Goal: Information Seeking & Learning: Learn about a topic

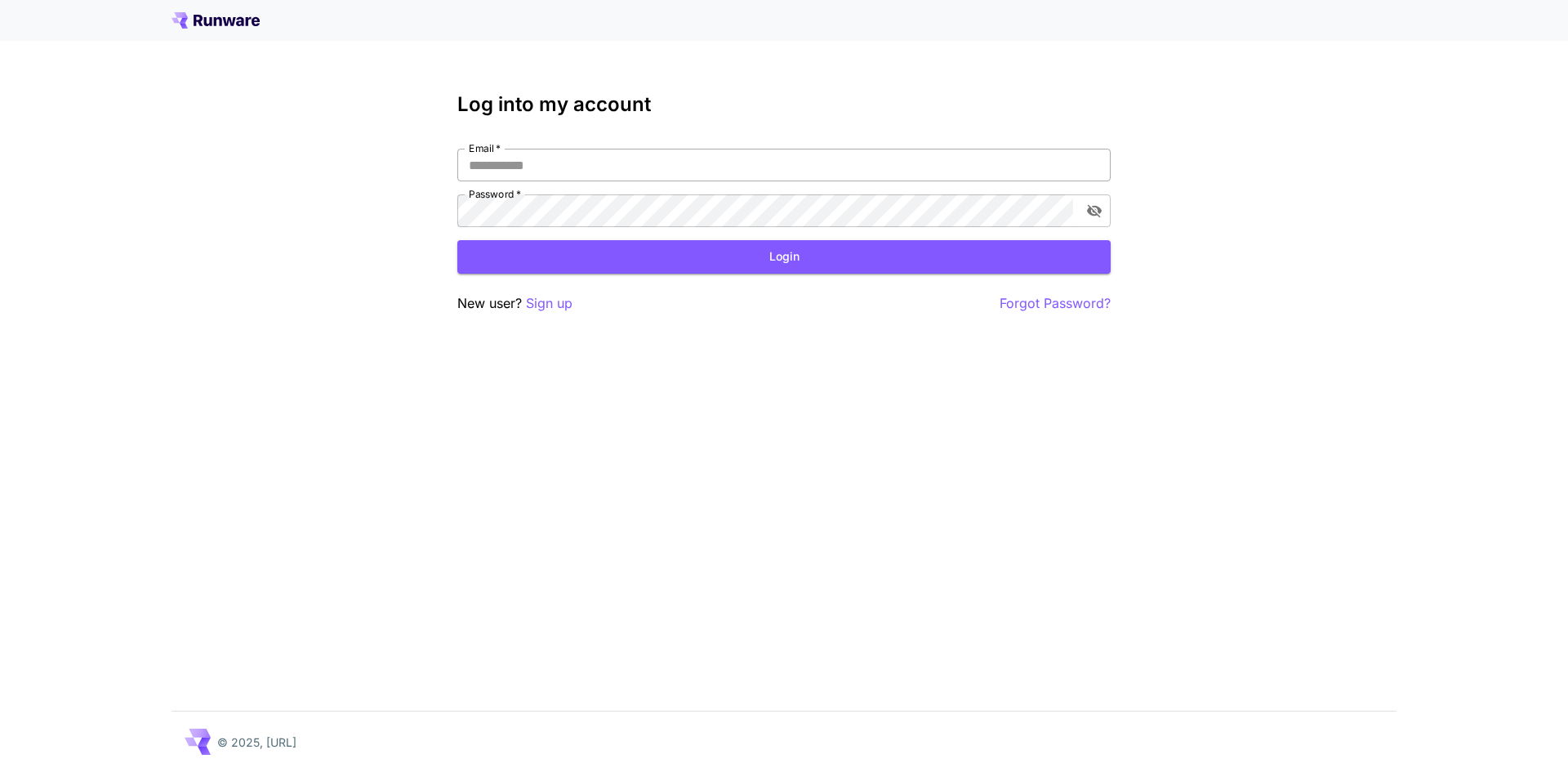
click at [566, 170] on input "Email   *" at bounding box center [784, 165] width 653 height 33
type input "**********"
click button "Login" at bounding box center [784, 257] width 653 height 34
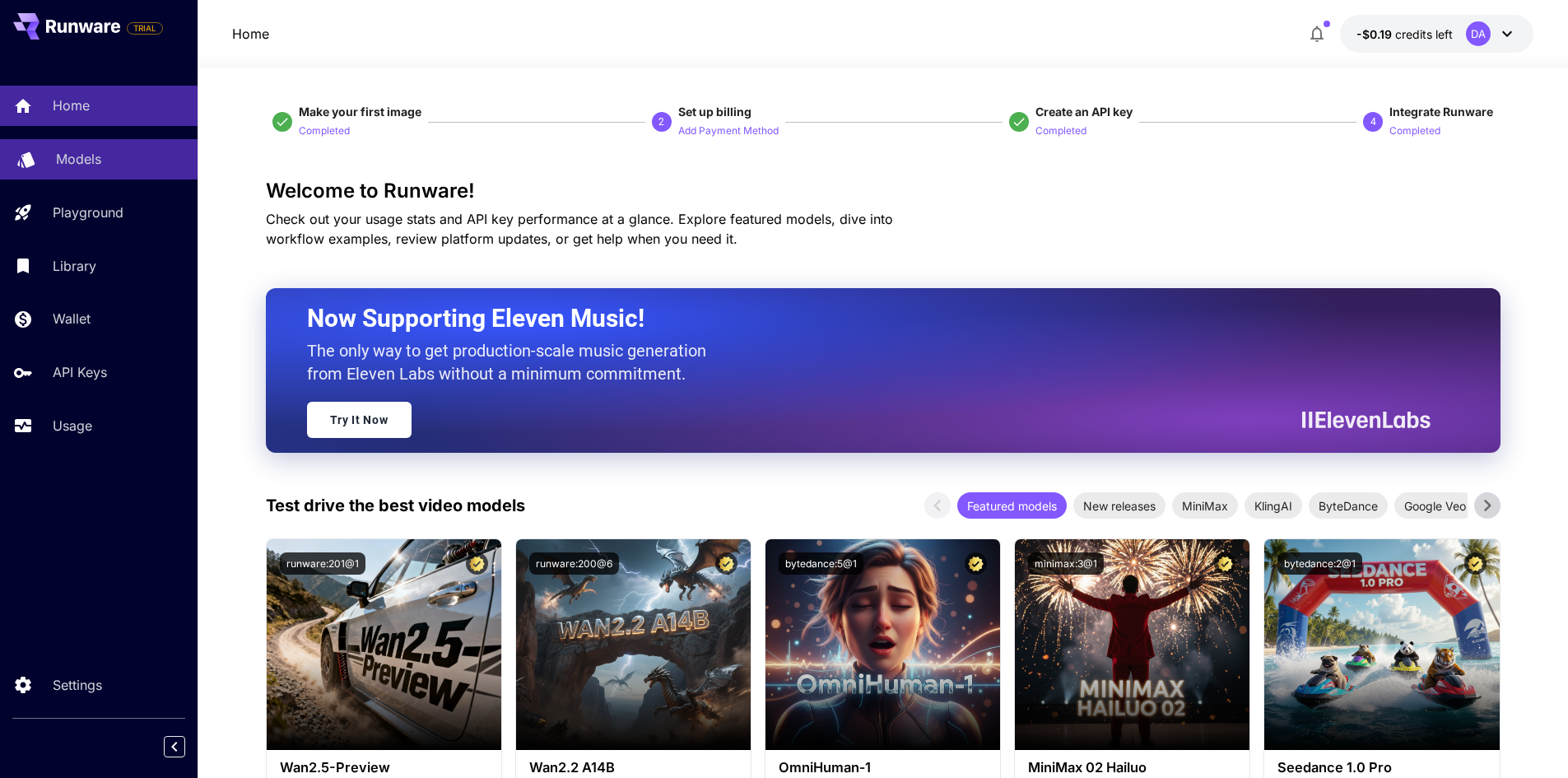
click at [104, 161] on div "Models" at bounding box center [120, 159] width 129 height 20
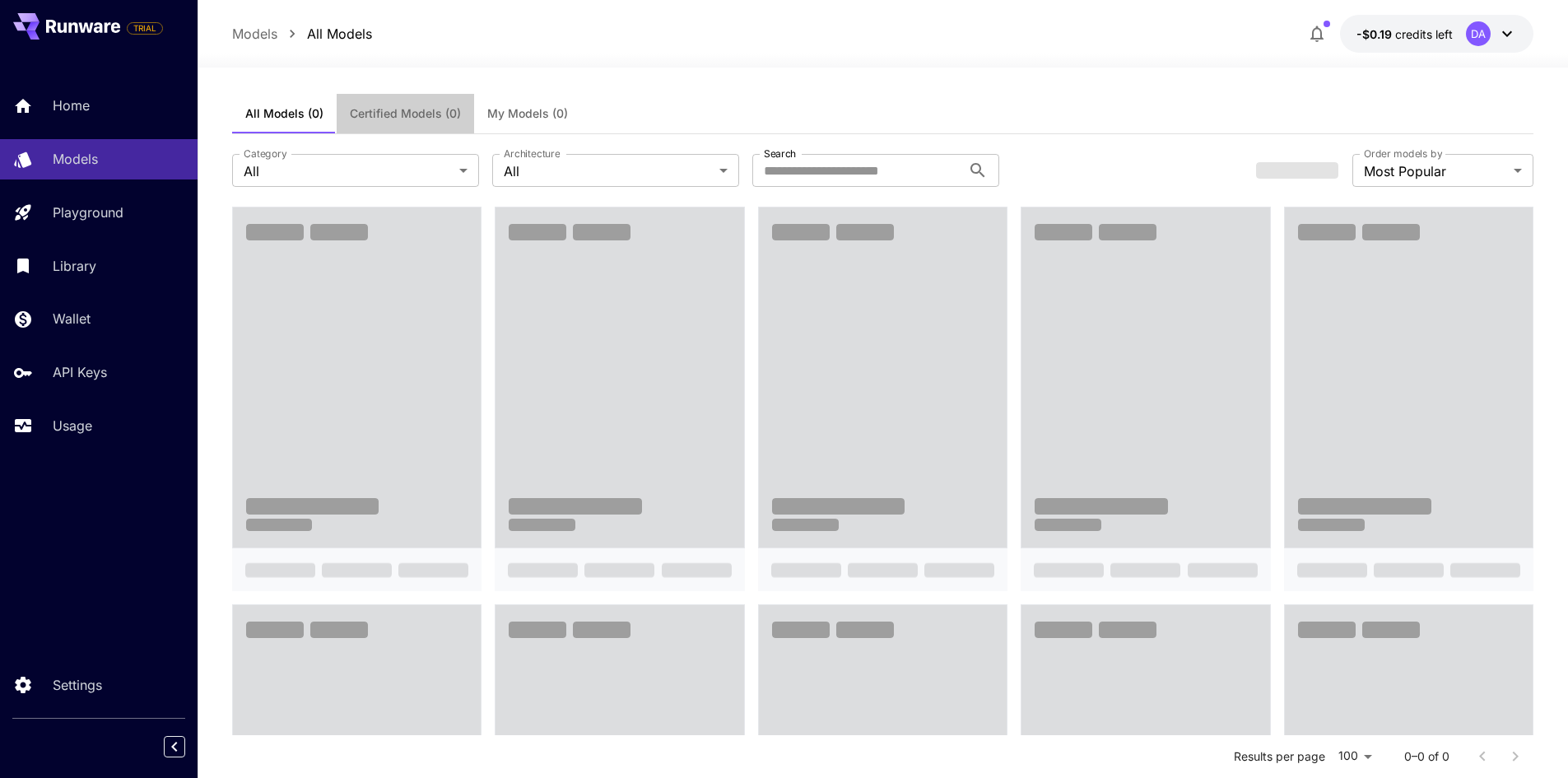
click at [444, 116] on span "Certified Models (0)" at bounding box center [405, 113] width 111 height 14
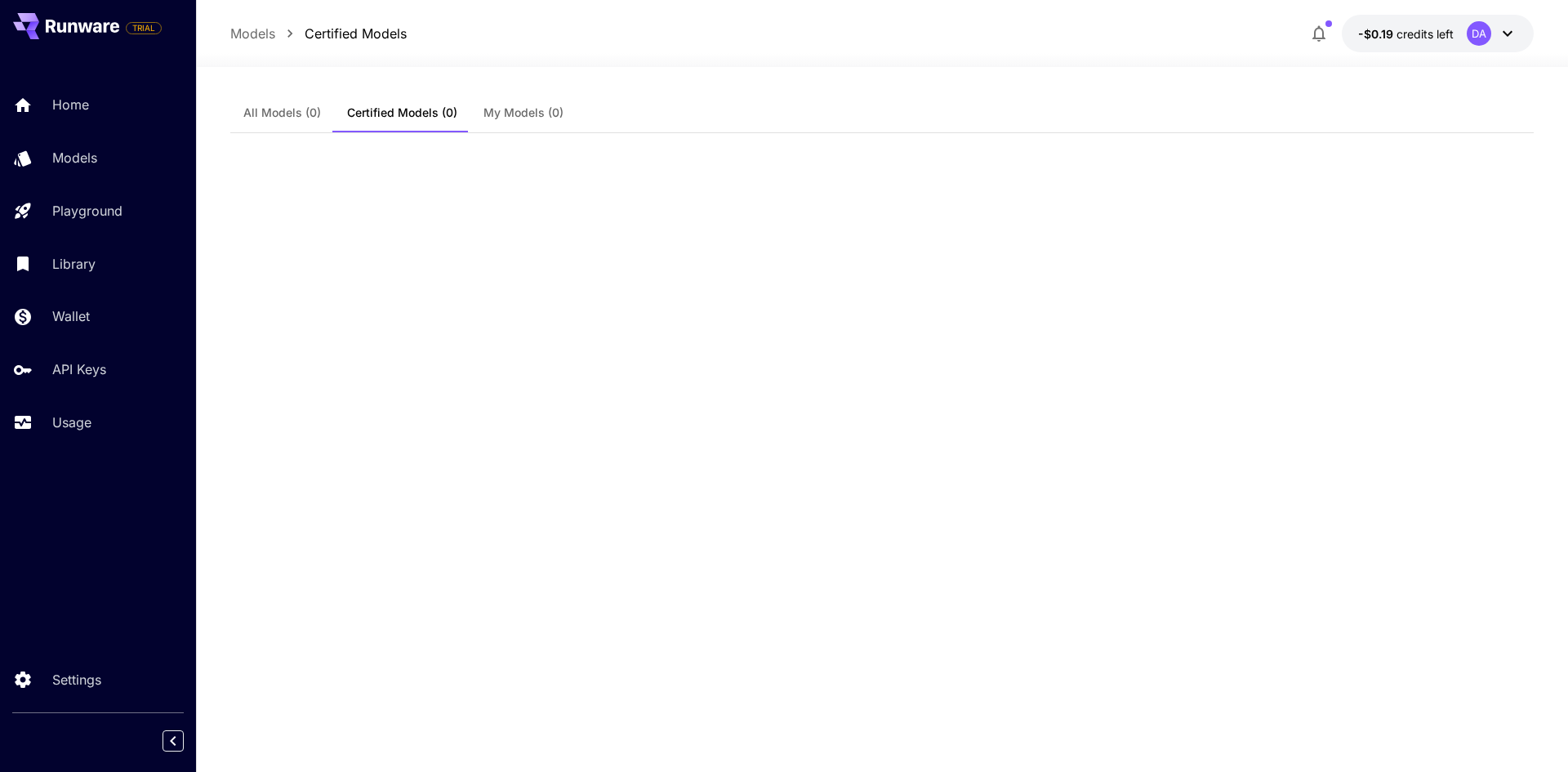
click at [276, 129] on button "All Models (0)" at bounding box center [282, 112] width 103 height 39
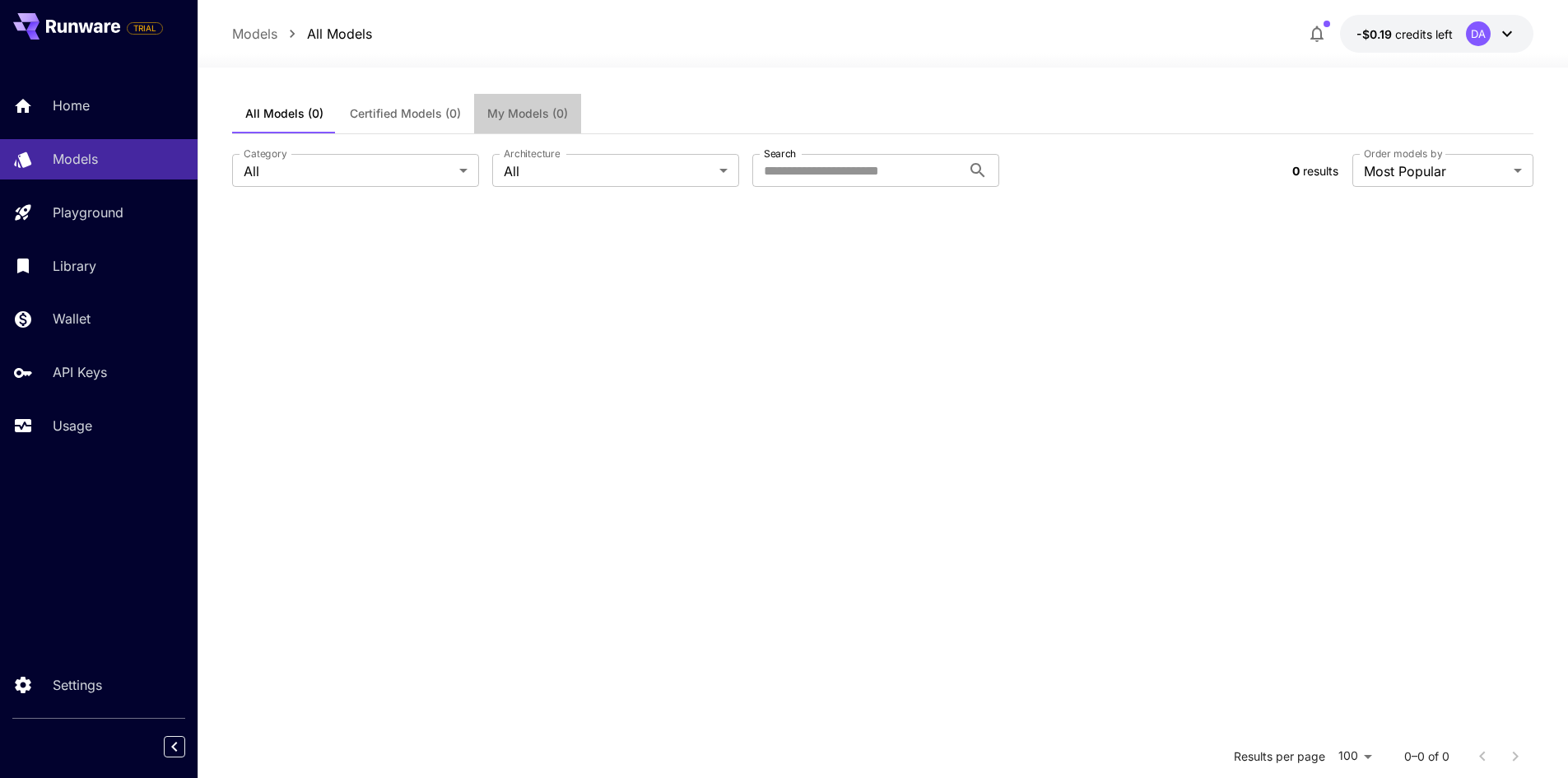
click at [490, 102] on button "My Models (0)" at bounding box center [527, 113] width 107 height 40
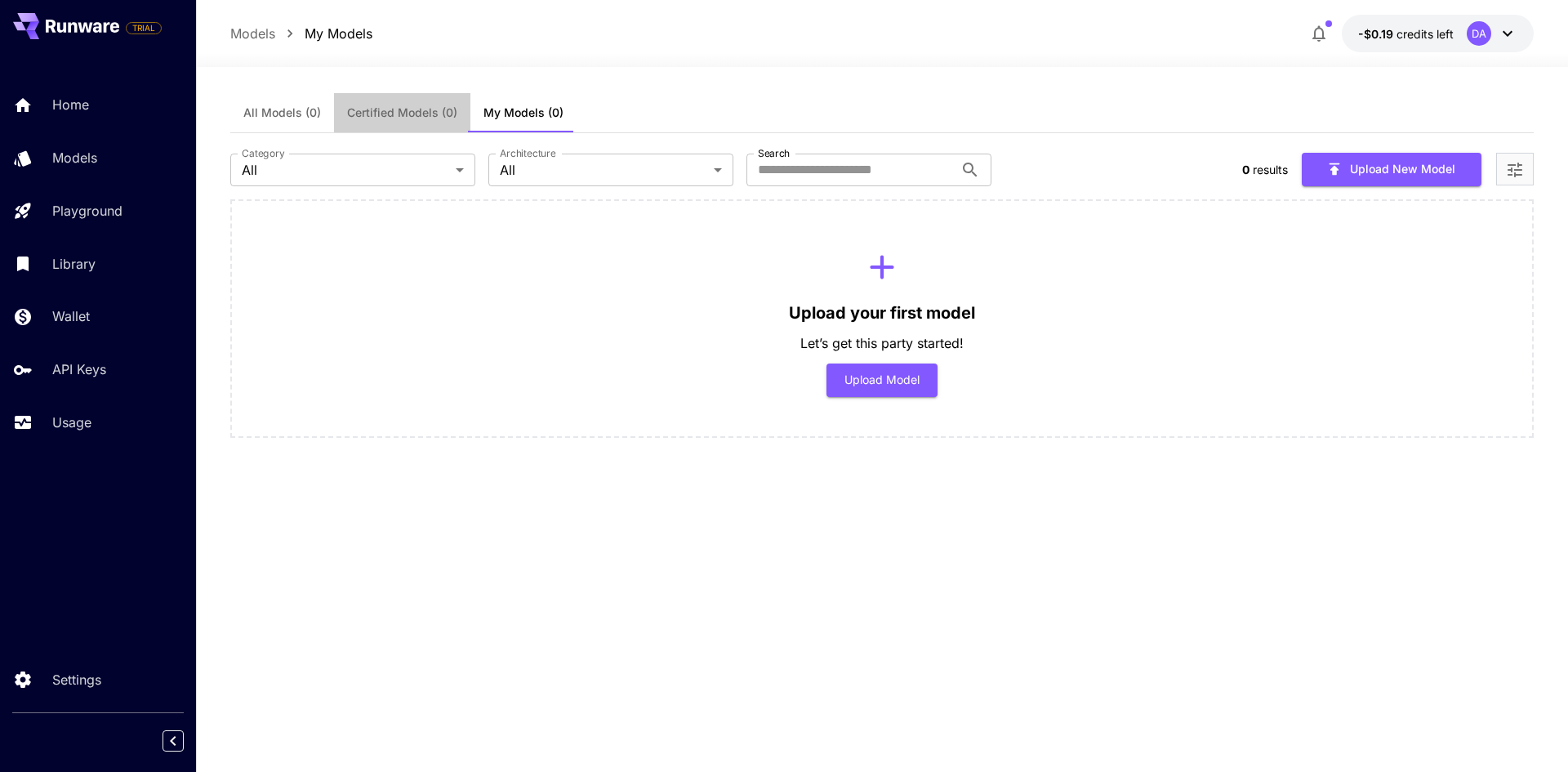
click at [365, 102] on button "Certified Models (0)" at bounding box center [401, 112] width 136 height 39
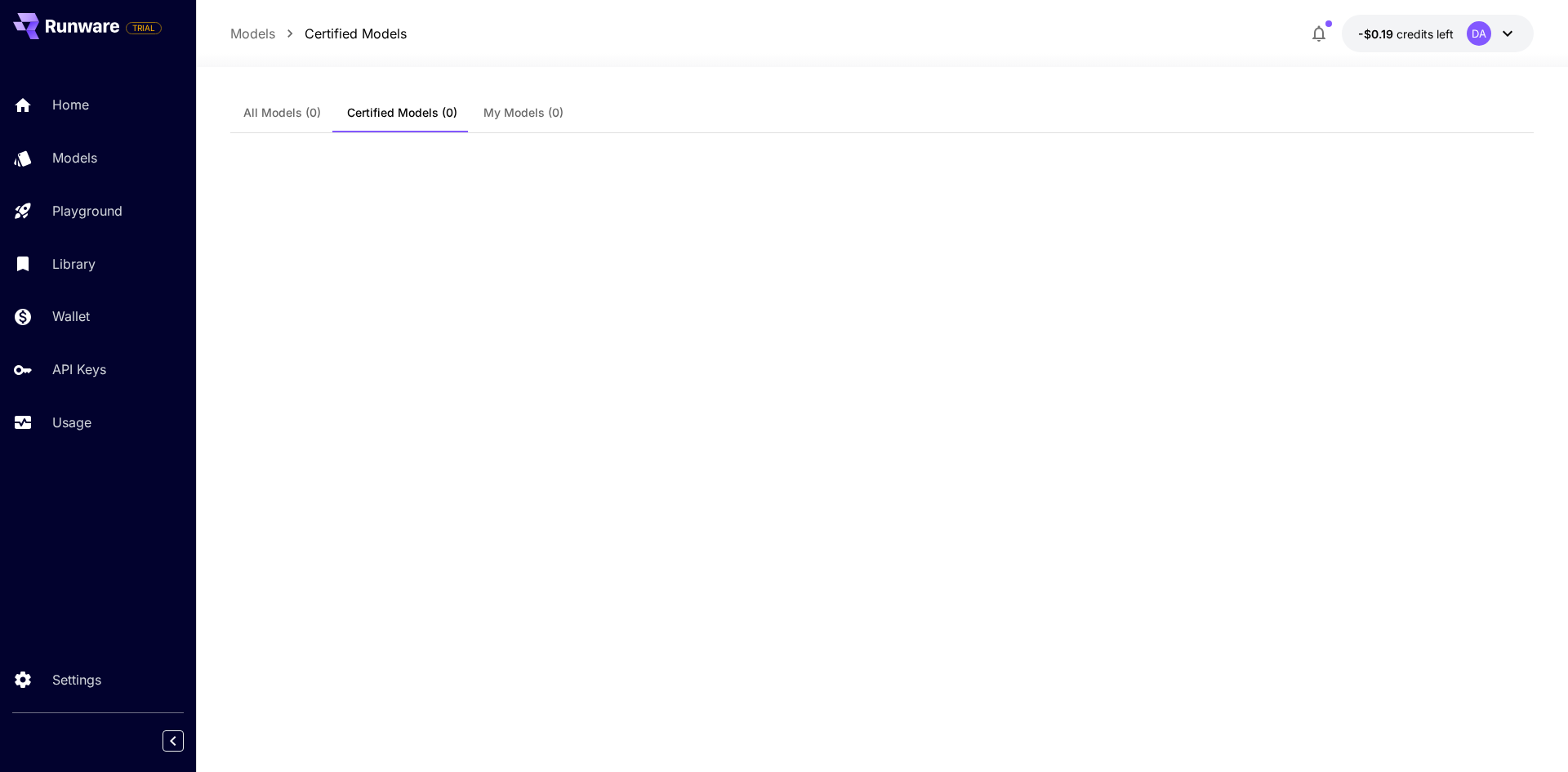
click at [256, 109] on span "All Models (0)" at bounding box center [282, 112] width 78 height 14
